Goal: Information Seeking & Learning: Check status

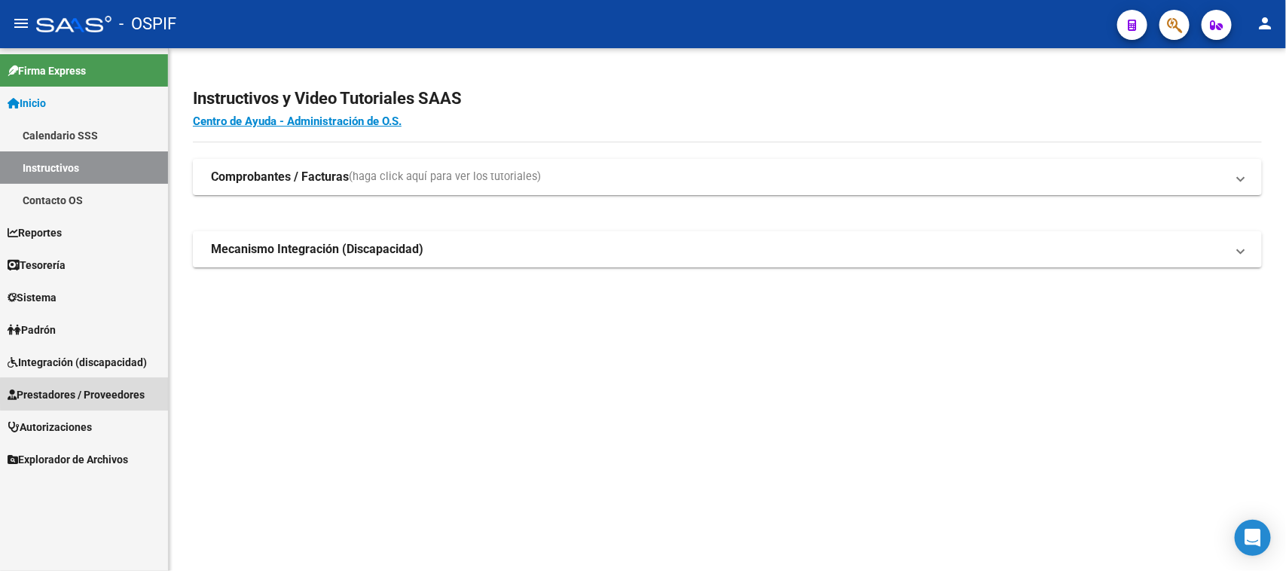
click at [123, 392] on span "Prestadores / Proveedores" at bounding box center [76, 395] width 137 height 17
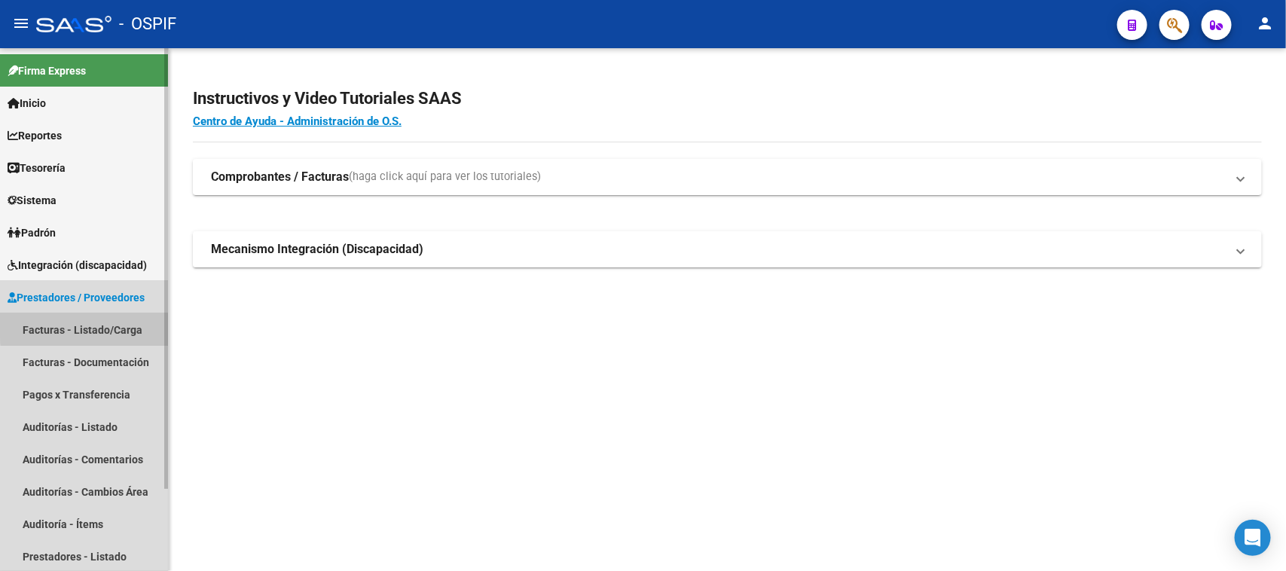
click at [126, 325] on link "Facturas - Listado/Carga" at bounding box center [84, 329] width 168 height 32
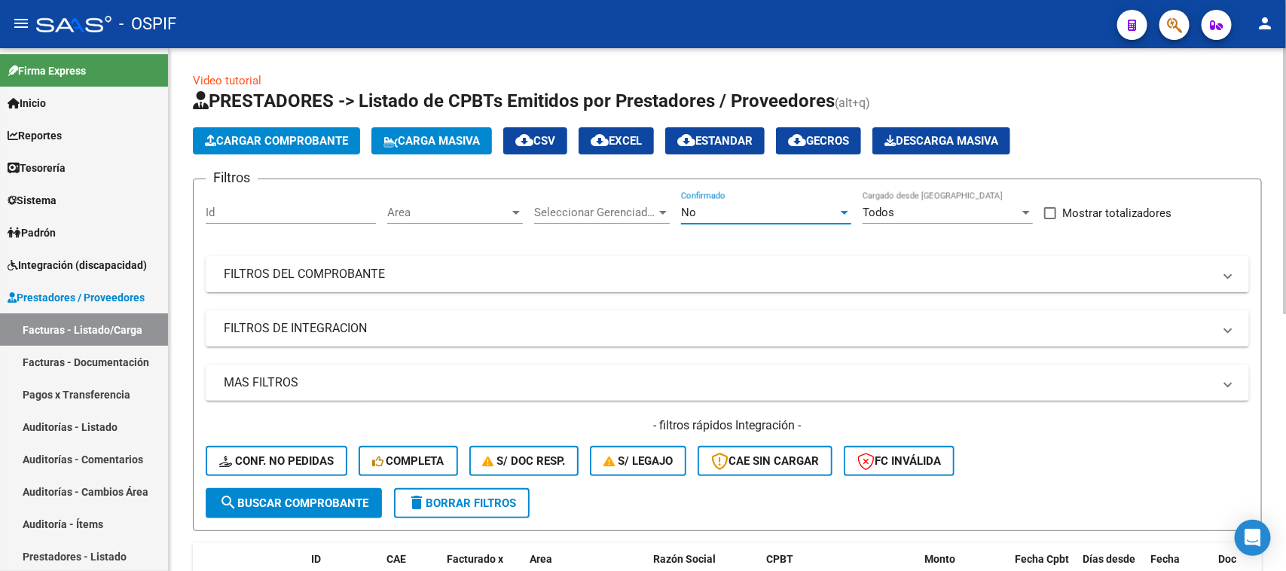
click at [848, 213] on div at bounding box center [845, 213] width 8 height 4
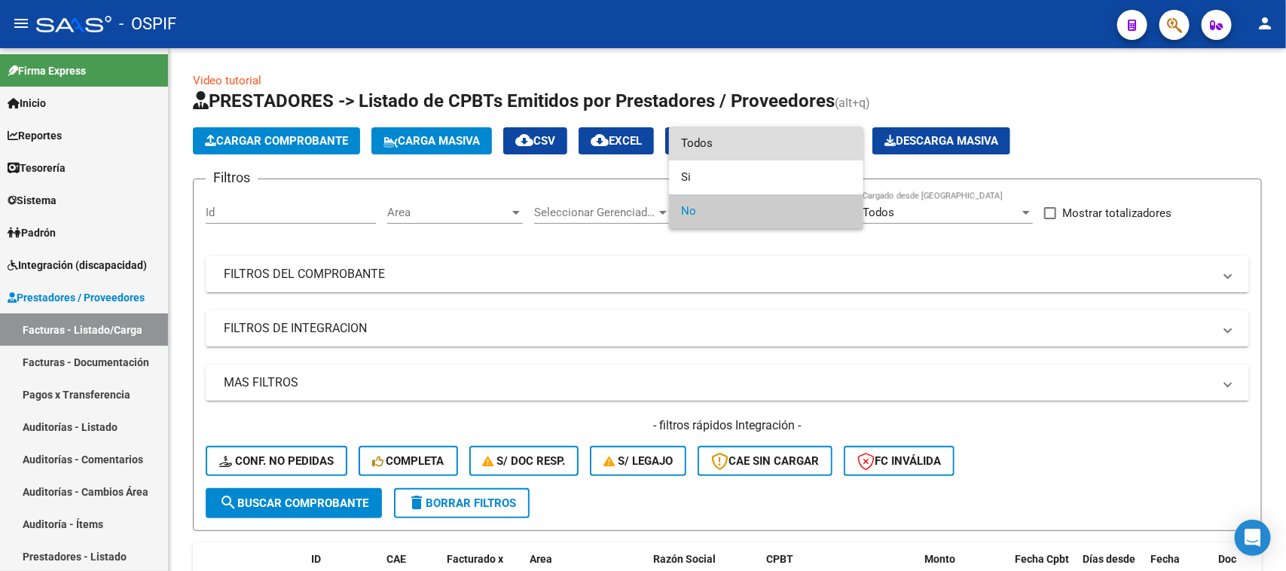
click at [721, 142] on span "Todos" at bounding box center [766, 144] width 170 height 34
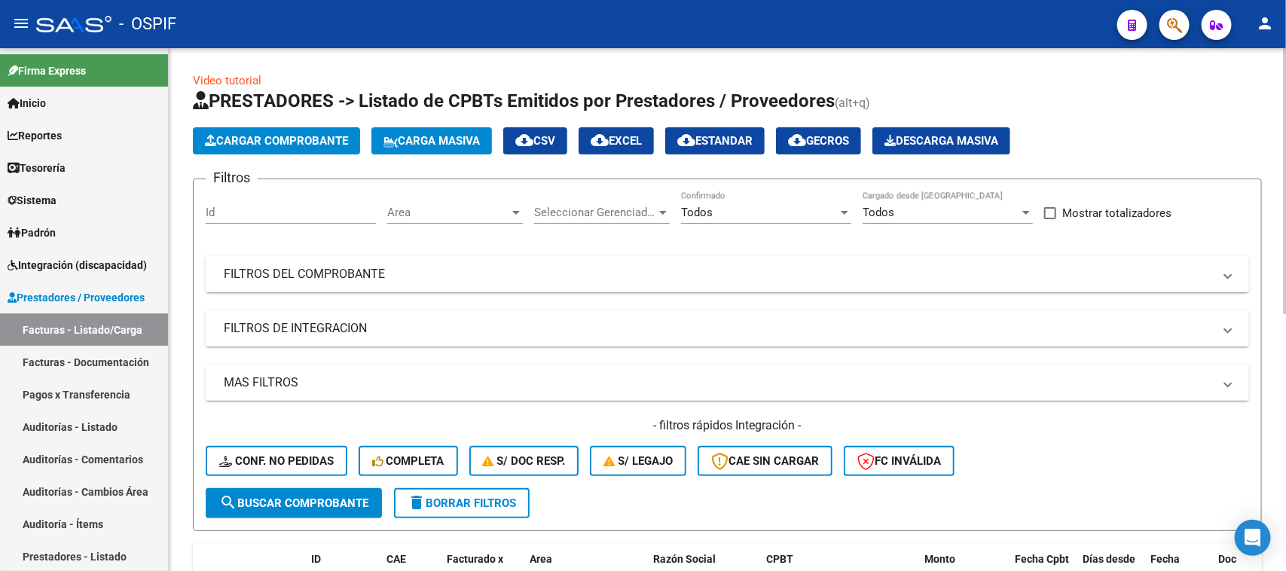
click at [423, 277] on mat-panel-title "FILTROS DEL COMPROBANTE" at bounding box center [718, 274] width 989 height 17
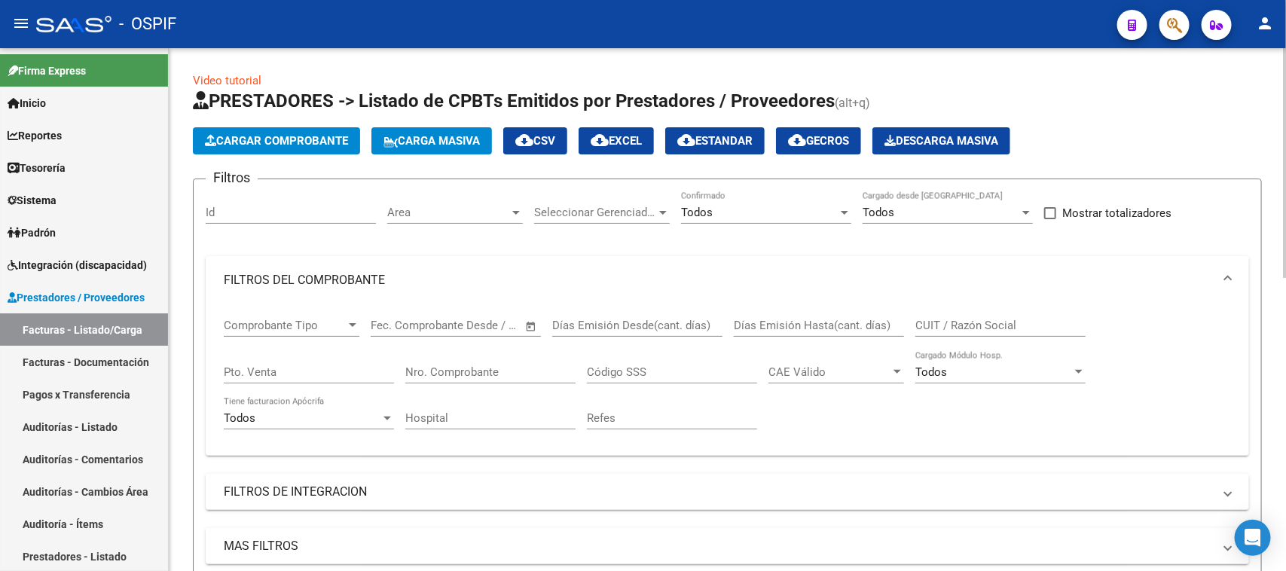
click at [456, 322] on input "text" at bounding box center [481, 326] width 73 height 14
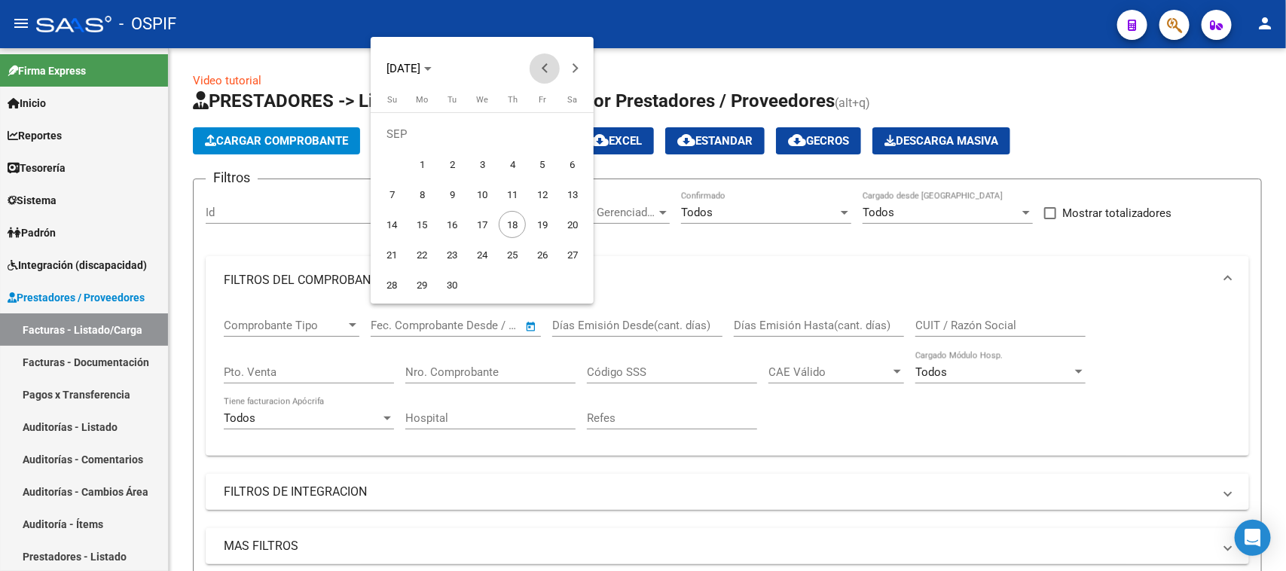
click at [543, 72] on span "Previous month" at bounding box center [545, 69] width 30 height 30
click at [452, 196] on span "12" at bounding box center [452, 194] width 27 height 27
click at [574, 72] on button "Next month" at bounding box center [575, 69] width 30 height 30
click at [448, 322] on div at bounding box center [643, 285] width 1286 height 571
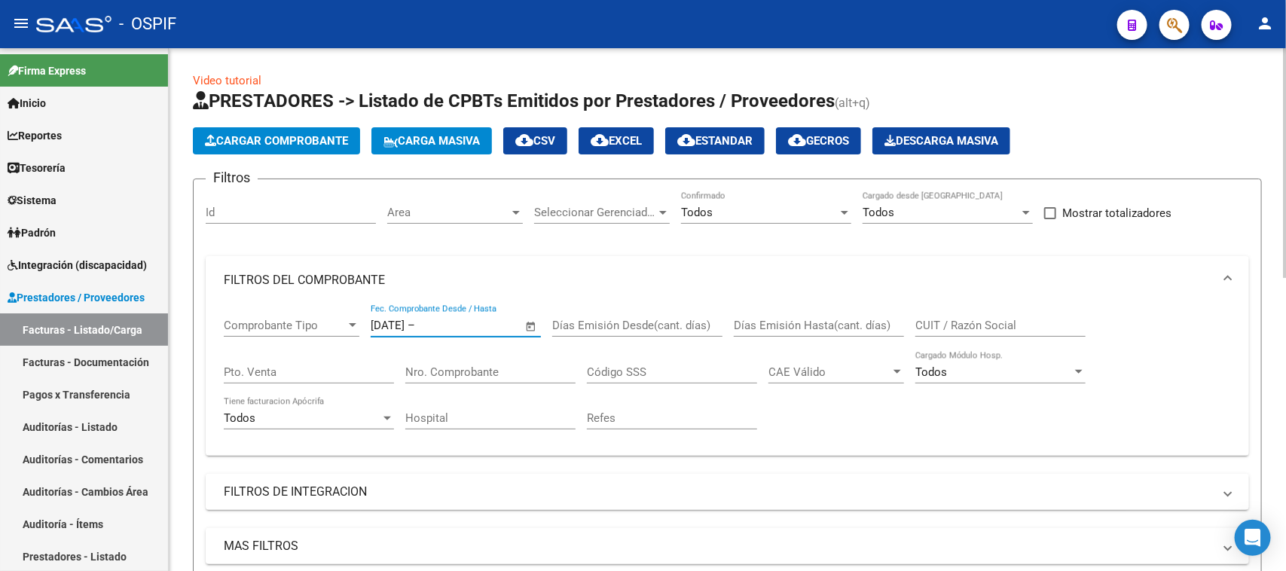
click at [500, 373] on input "Nro. Comprobante" at bounding box center [490, 372] width 170 height 14
click at [473, 315] on div "[DATE] [DATE] – Fecha fin Fec. Comprobante Desde / Hasta" at bounding box center [447, 320] width 152 height 32
click at [530, 322] on span "Open calendar" at bounding box center [531, 326] width 36 height 36
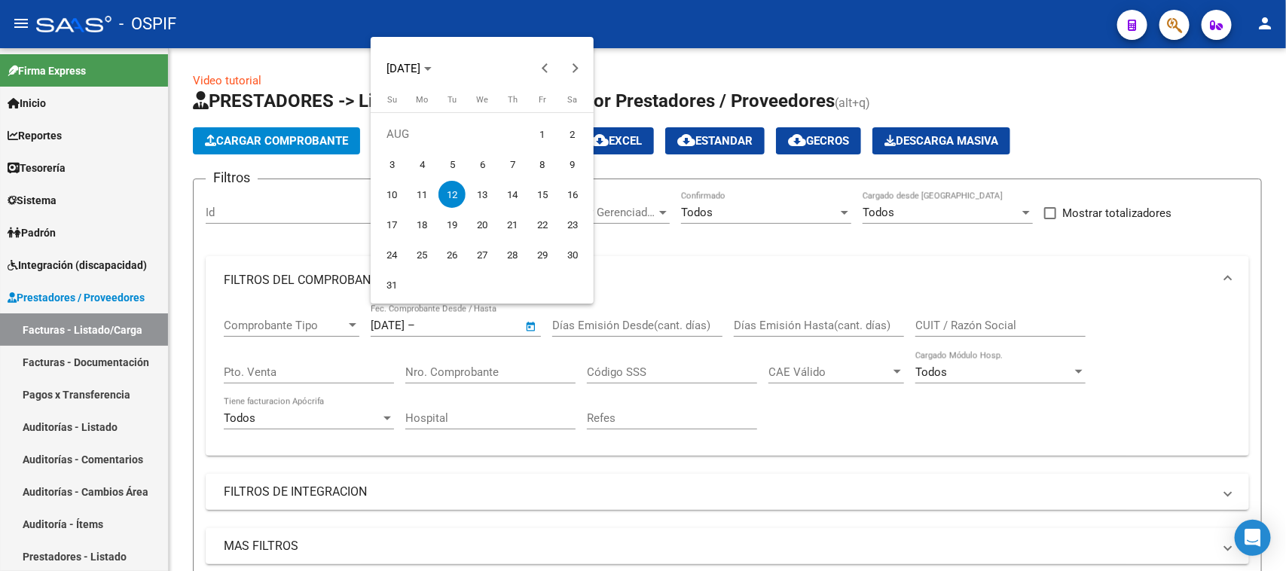
click at [544, 133] on span "1" at bounding box center [542, 134] width 27 height 27
type input "[DATE]"
click at [544, 133] on span "1" at bounding box center [542, 134] width 27 height 27
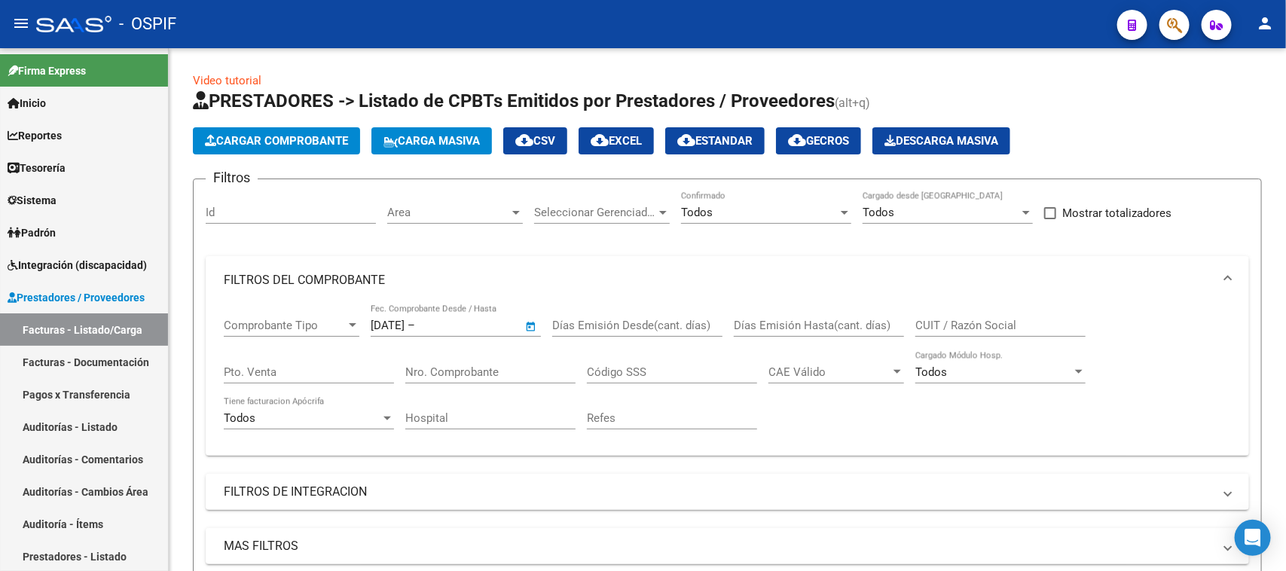
type input "[DATE]"
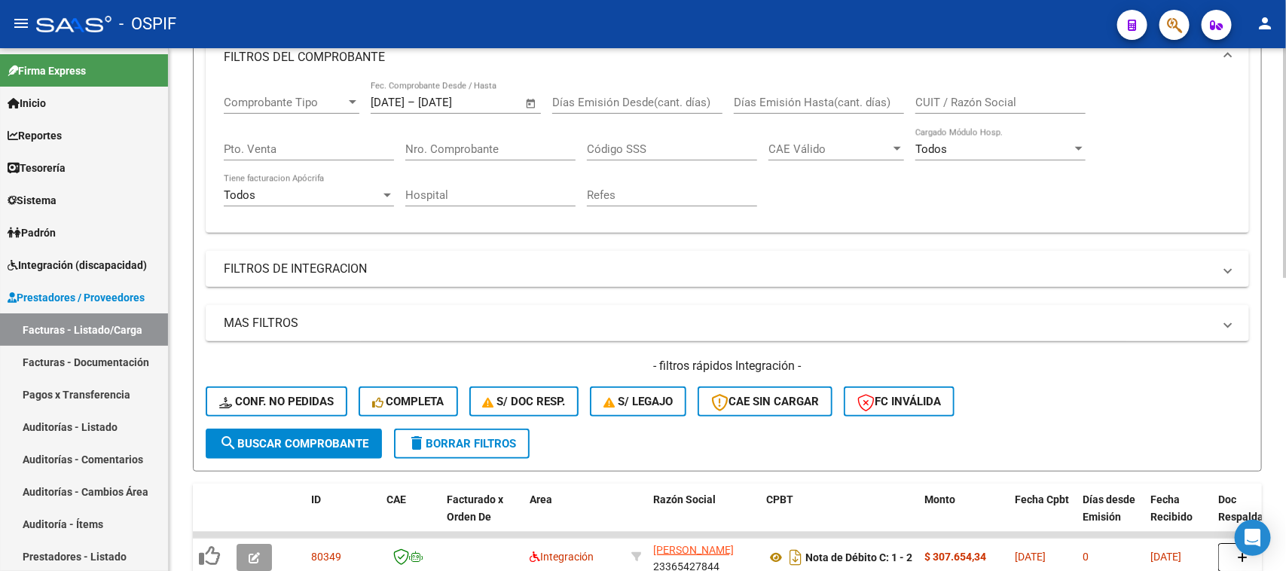
scroll to position [225, 0]
click at [1286, 363] on div at bounding box center [1285, 263] width 4 height 230
click at [299, 442] on span "search Buscar Comprobante" at bounding box center [293, 443] width 149 height 14
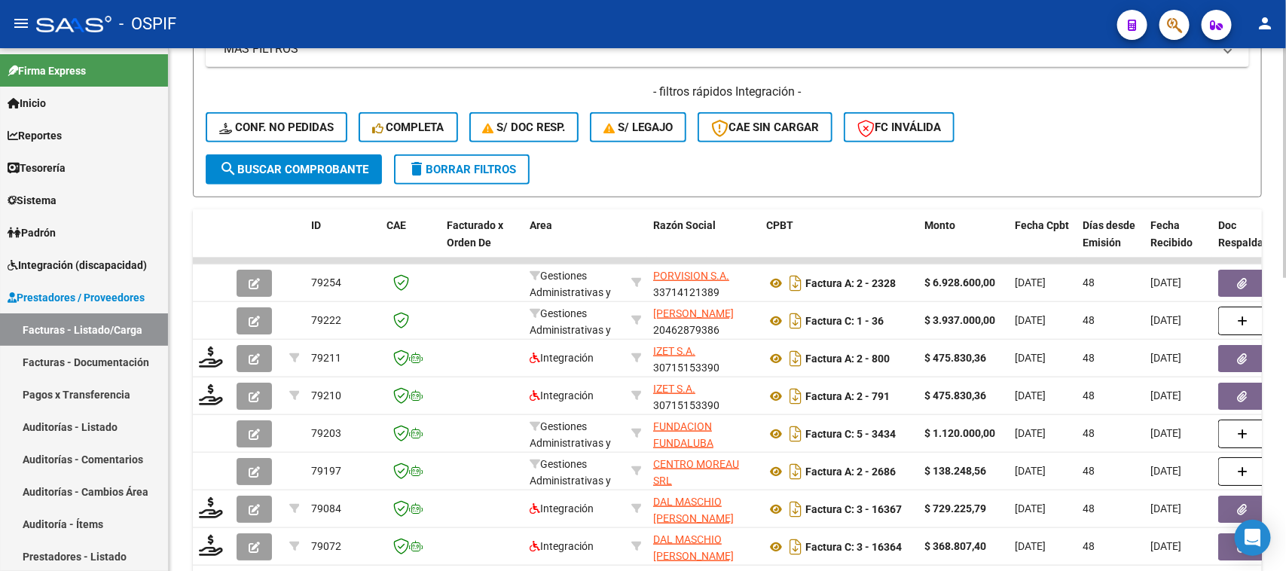
scroll to position [532, 0]
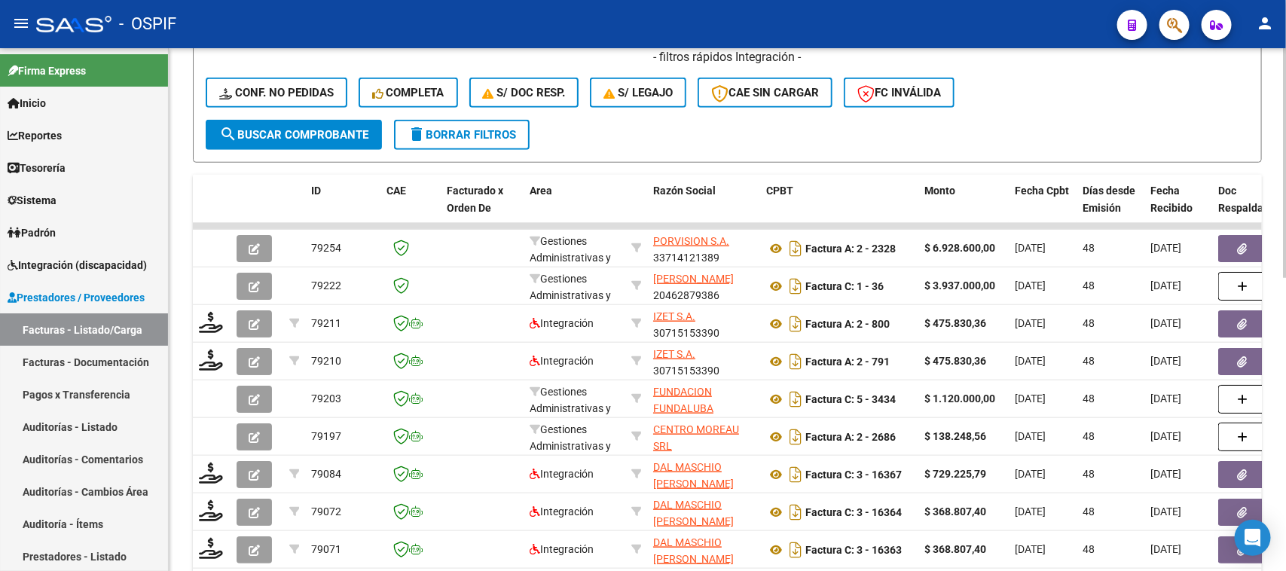
click at [1286, 290] on div at bounding box center [1285, 401] width 4 height 230
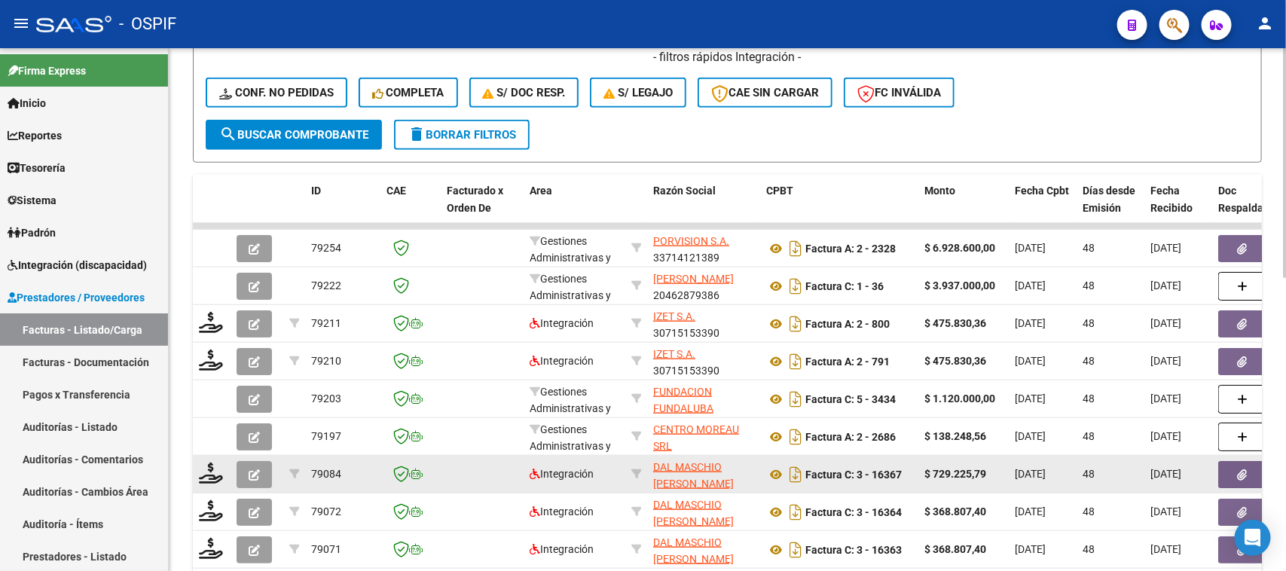
click at [648, 469] on datatable-body-cell "DAL MASCHIO [PERSON_NAME] 23046436164" at bounding box center [703, 474] width 113 height 37
click at [638, 469] on icon at bounding box center [636, 474] width 11 height 11
type input "23046436164"
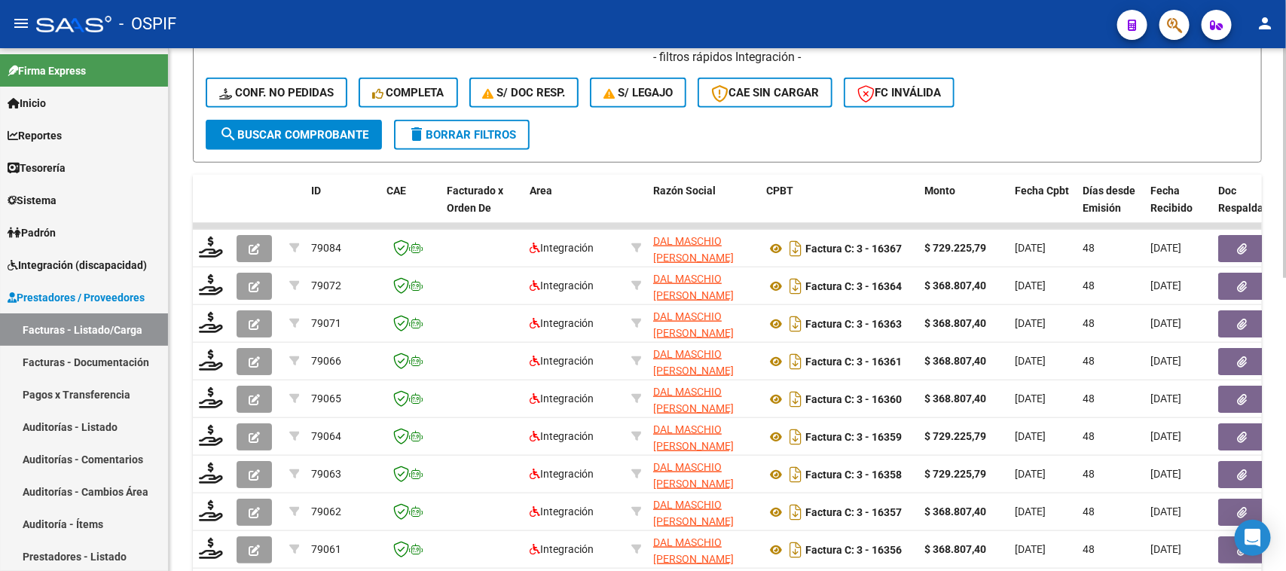
scroll to position [8, 0]
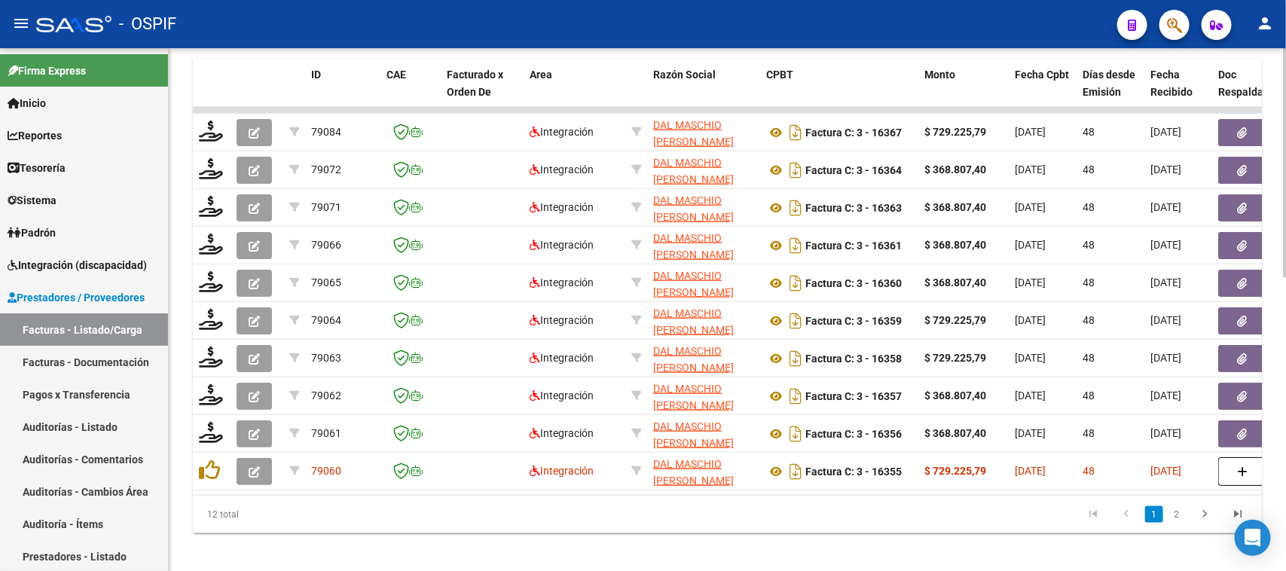
scroll to position [668, 0]
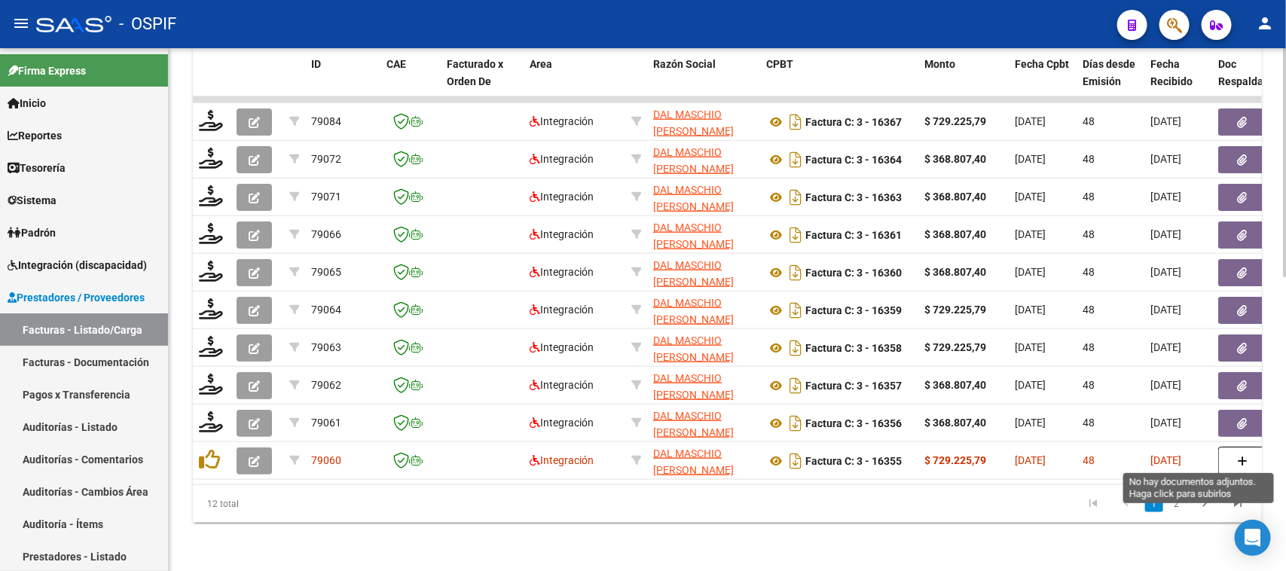
drag, startPoint x: 1282, startPoint y: 400, endPoint x: 1277, endPoint y: 334, distance: 66.5
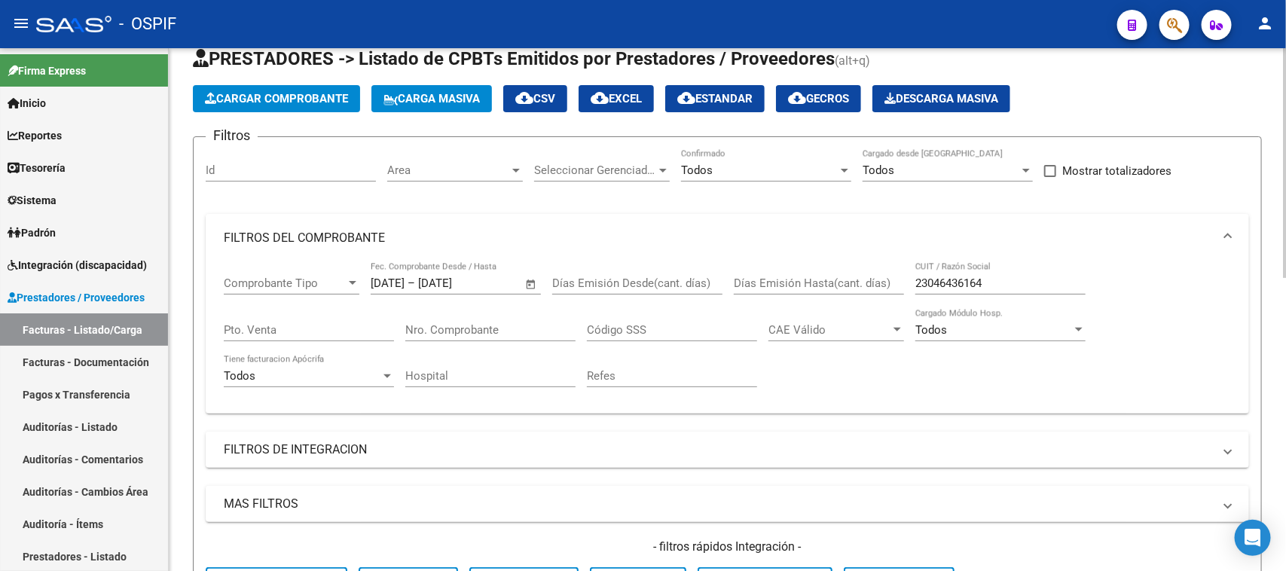
scroll to position [0, 0]
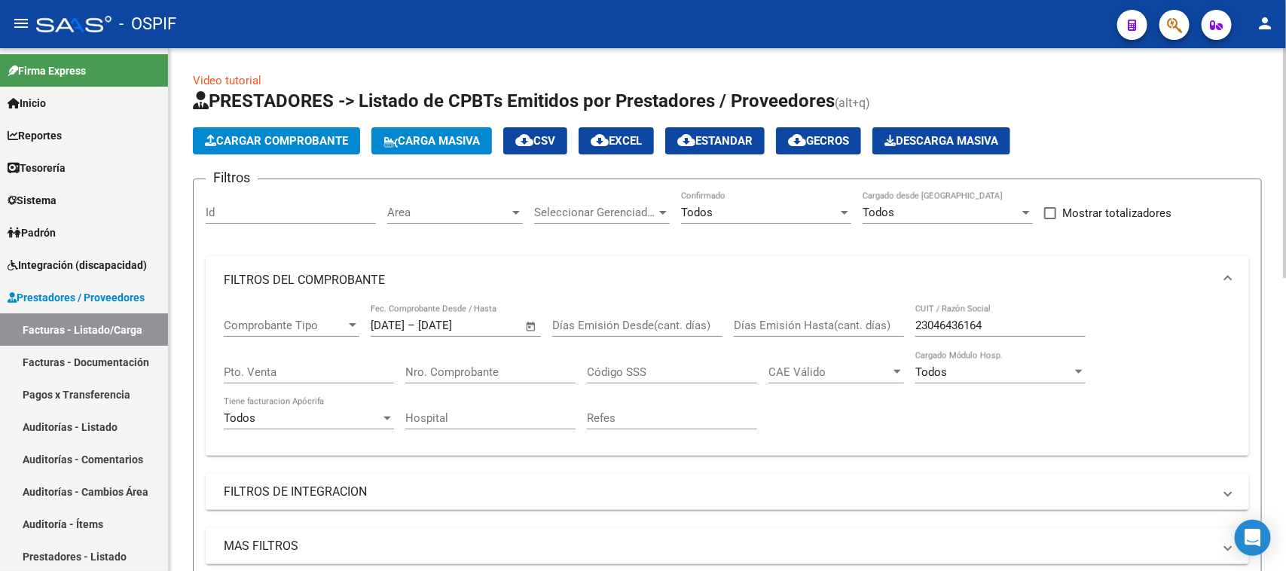
click at [1286, 55] on div at bounding box center [1285, 163] width 4 height 230
click at [630, 137] on span "cloud_download EXCEL" at bounding box center [616, 141] width 51 height 14
